Goal: Transaction & Acquisition: Purchase product/service

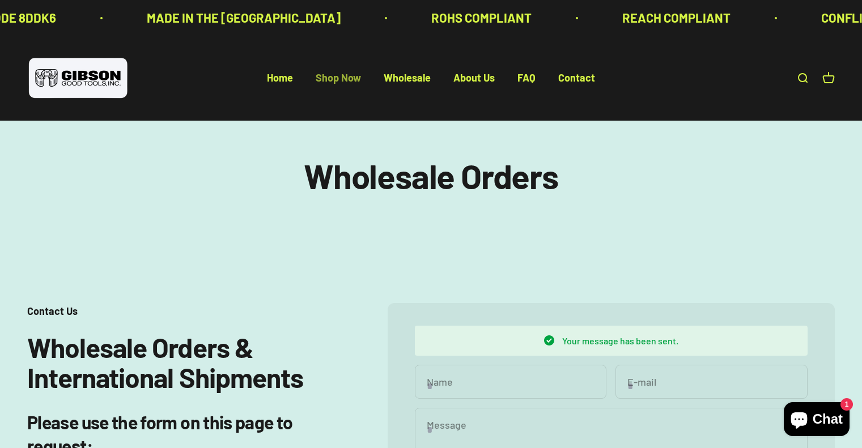
scroll to position [229, 0]
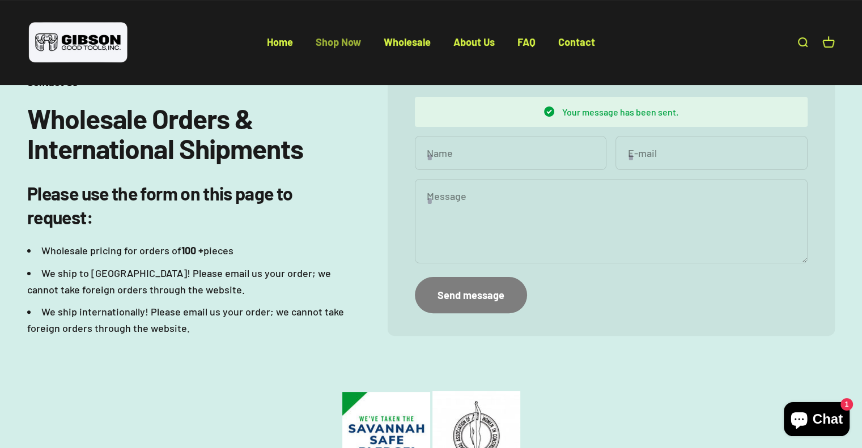
click at [349, 41] on link "Shop Now" at bounding box center [337, 42] width 45 height 12
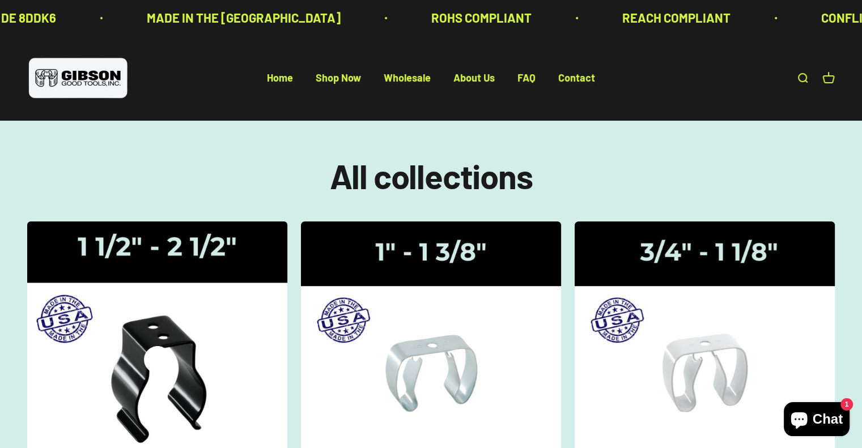
click at [201, 280] on img at bounding box center [157, 341] width 276 height 254
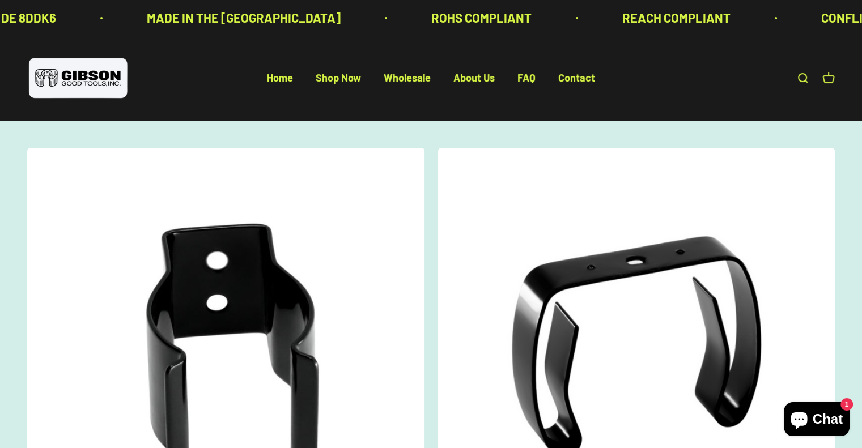
click at [238, 328] on img at bounding box center [225, 346] width 397 height 397
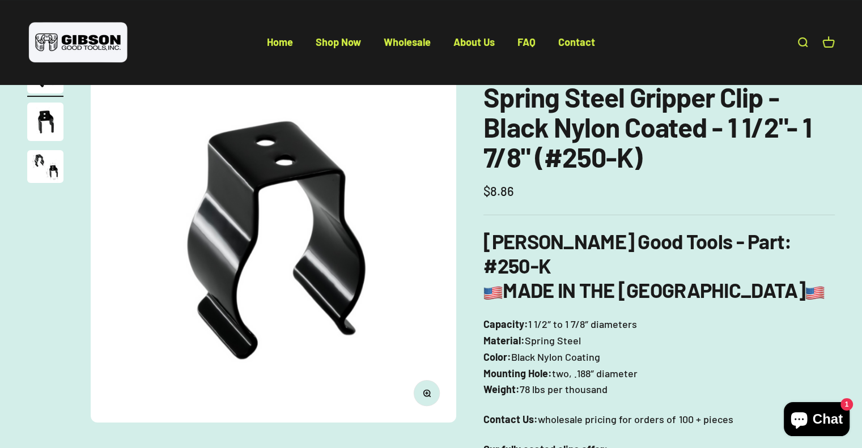
scroll to position [57, 0]
